Goal: Task Accomplishment & Management: Use online tool/utility

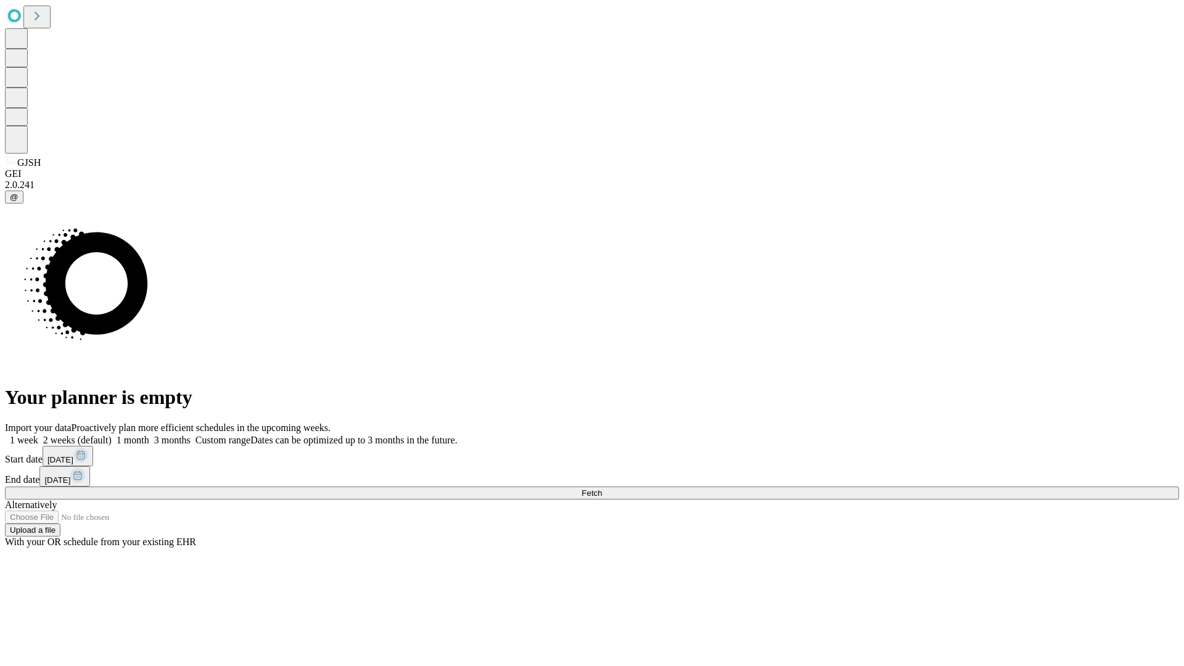
click at [602, 488] on span "Fetch" at bounding box center [592, 492] width 20 height 9
